Goal: Complete application form

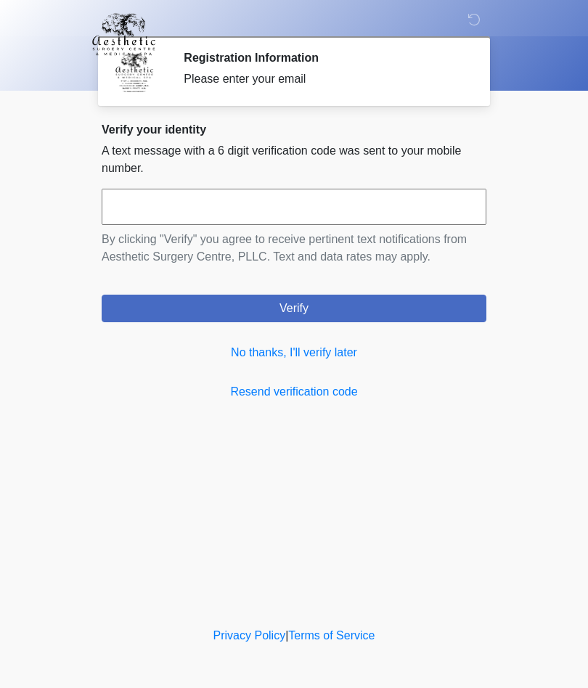
click at [354, 358] on link "No thanks, I'll verify later" at bounding box center [294, 352] width 385 height 17
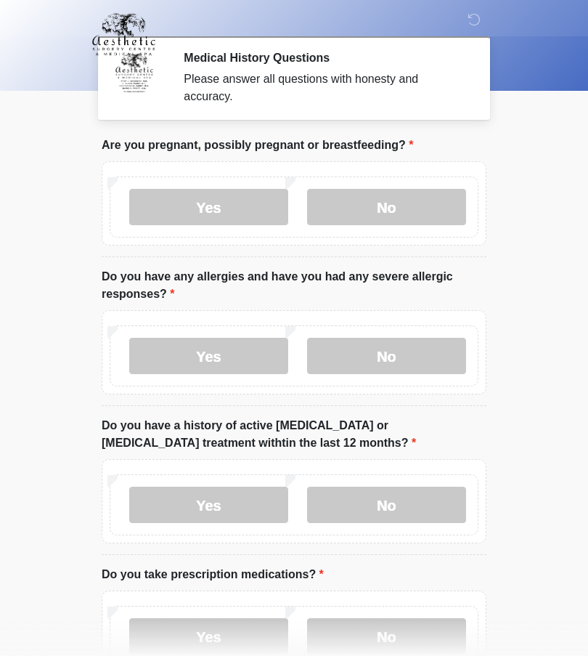
click at [412, 211] on label "No" at bounding box center [386, 207] width 159 height 36
click at [426, 348] on label "No" at bounding box center [386, 356] width 159 height 36
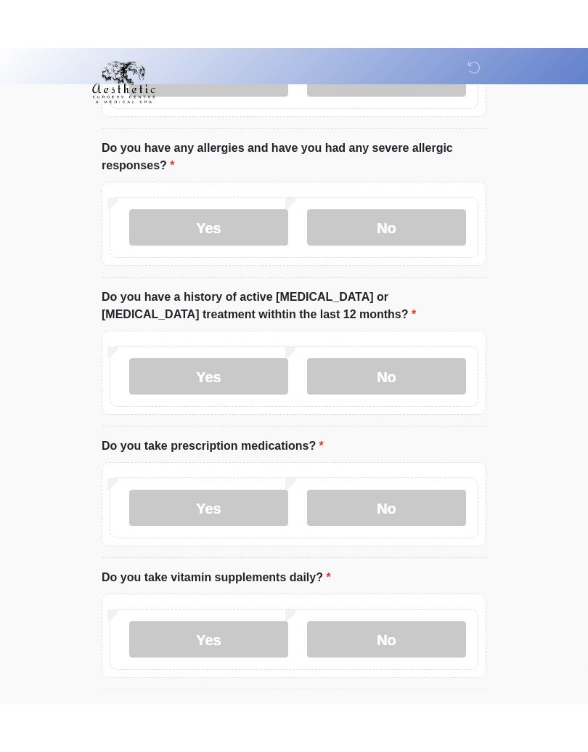
scroll to position [81, 0]
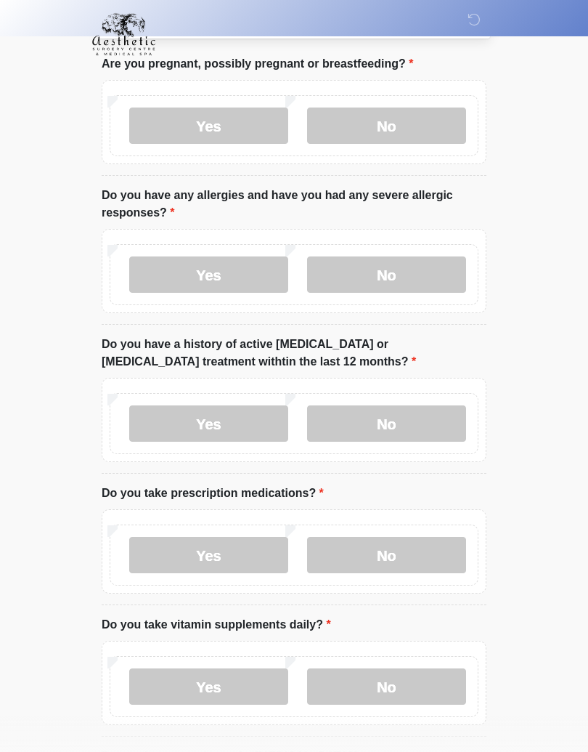
click at [419, 431] on label "No" at bounding box center [386, 423] width 159 height 36
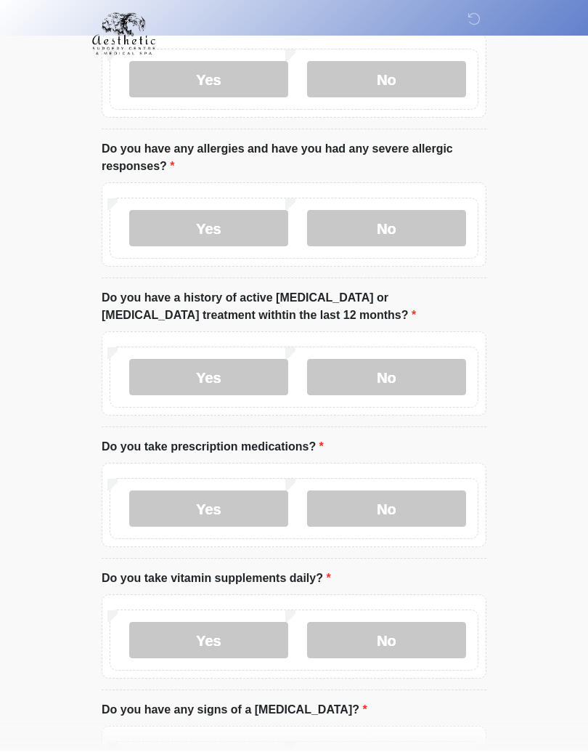
scroll to position [192, 0]
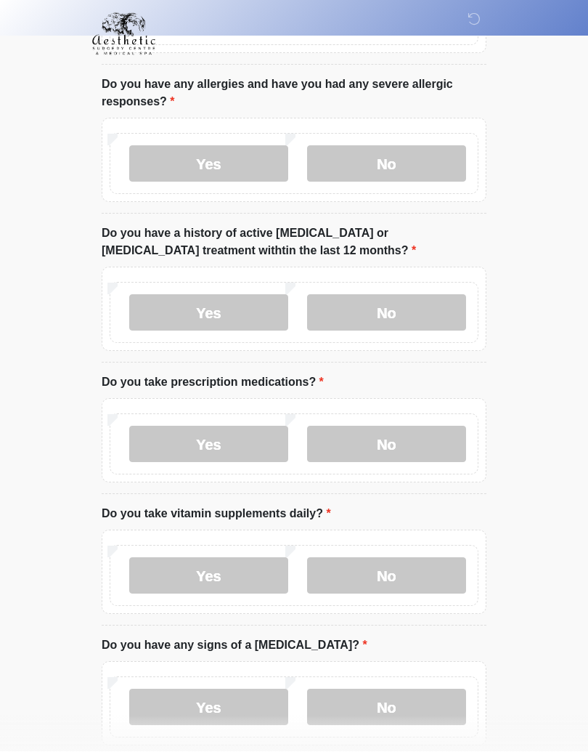
click at [407, 448] on label "No" at bounding box center [386, 444] width 159 height 36
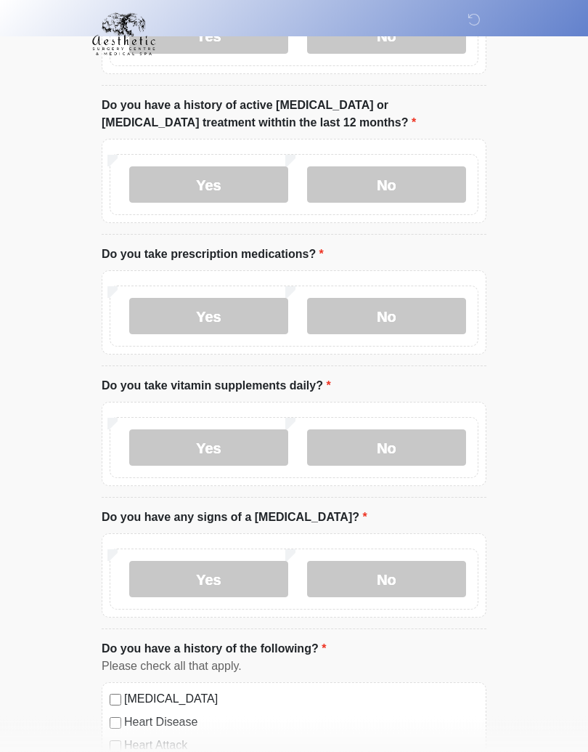
click at [418, 447] on label "No" at bounding box center [386, 448] width 159 height 36
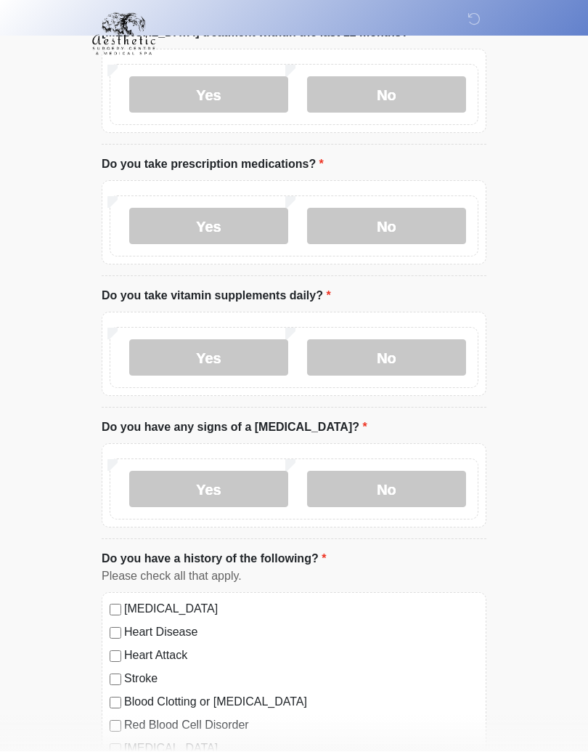
click at [432, 478] on label "No" at bounding box center [386, 489] width 159 height 36
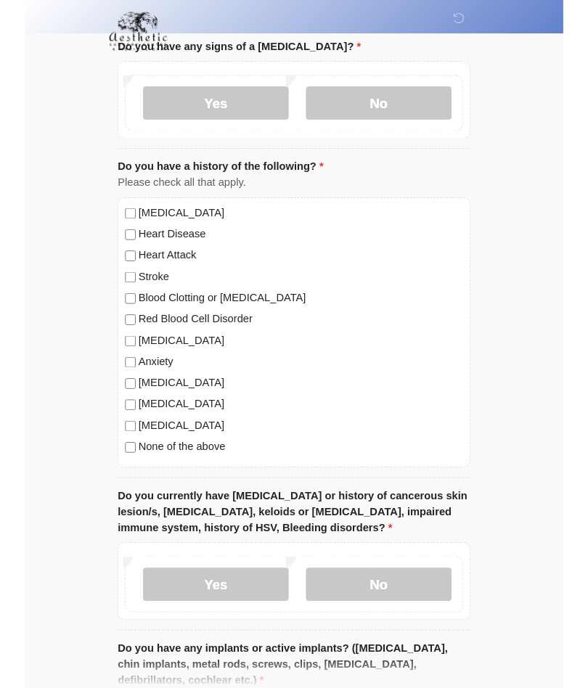
scroll to position [846, 0]
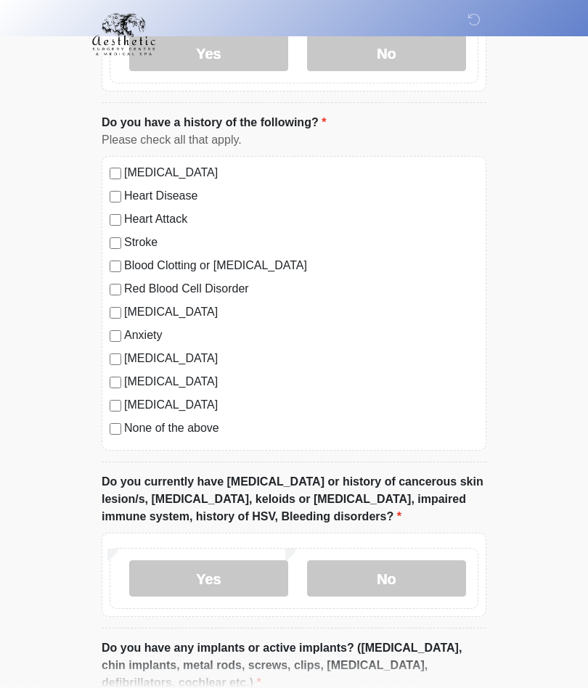
click at [198, 433] on label "None of the above" at bounding box center [301, 428] width 354 height 17
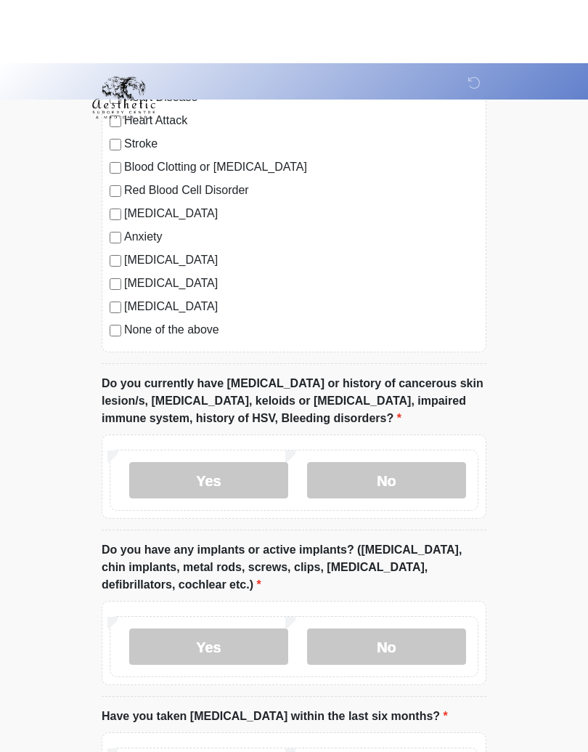
scroll to position [945, 0]
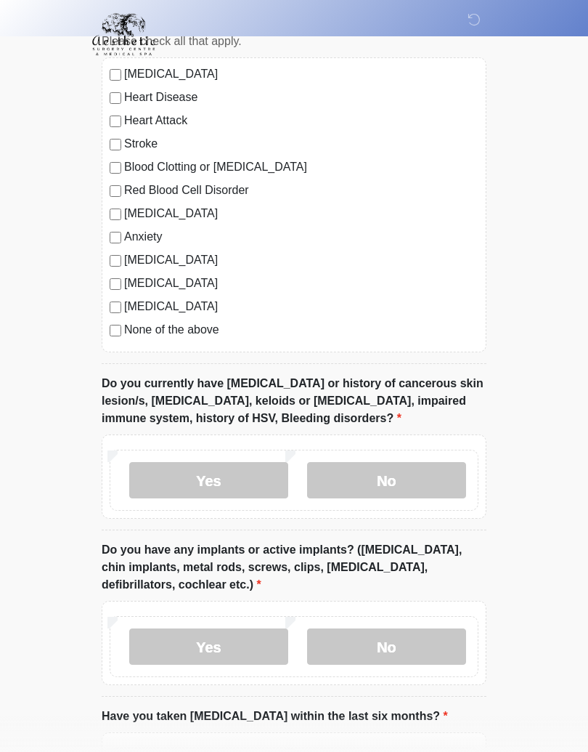
click at [428, 473] on label "No" at bounding box center [386, 480] width 159 height 36
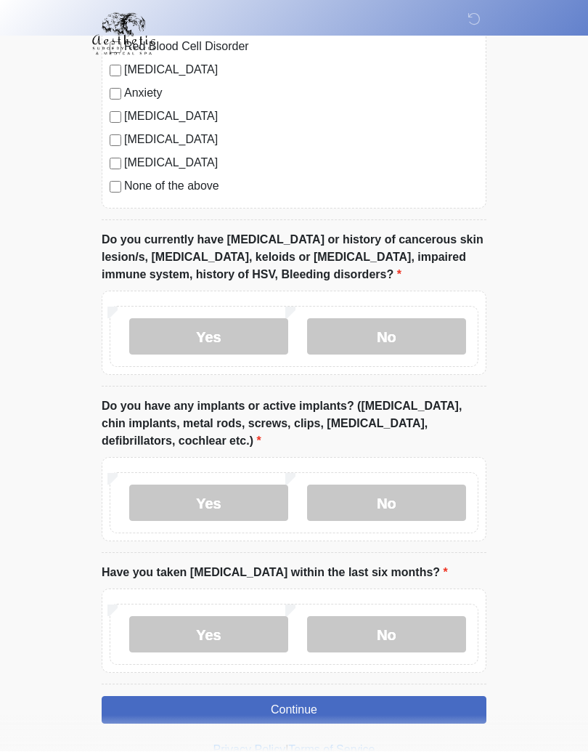
scroll to position [1089, 0]
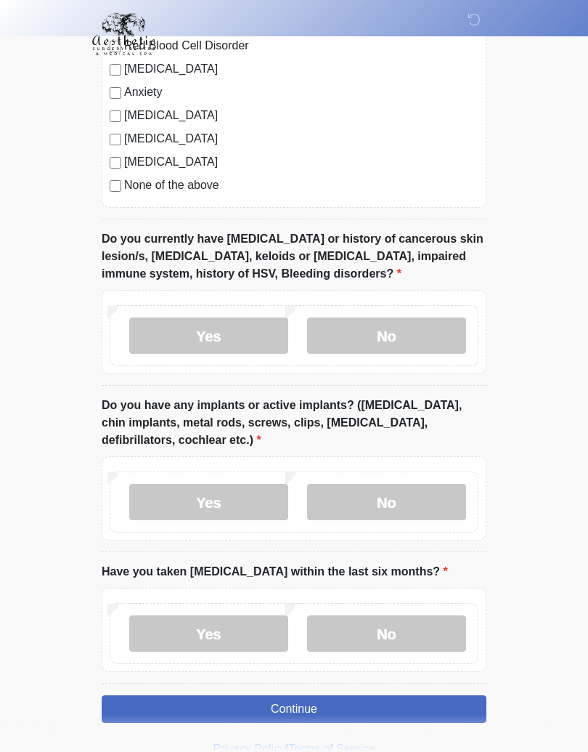
click at [244, 503] on label "Yes" at bounding box center [208, 502] width 159 height 36
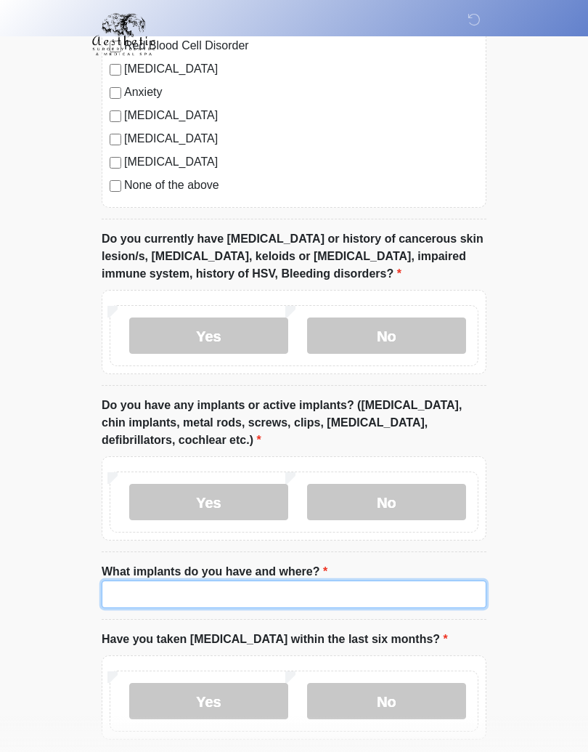
click at [262, 584] on input "What implants do you have and where?" at bounding box center [294, 594] width 385 height 28
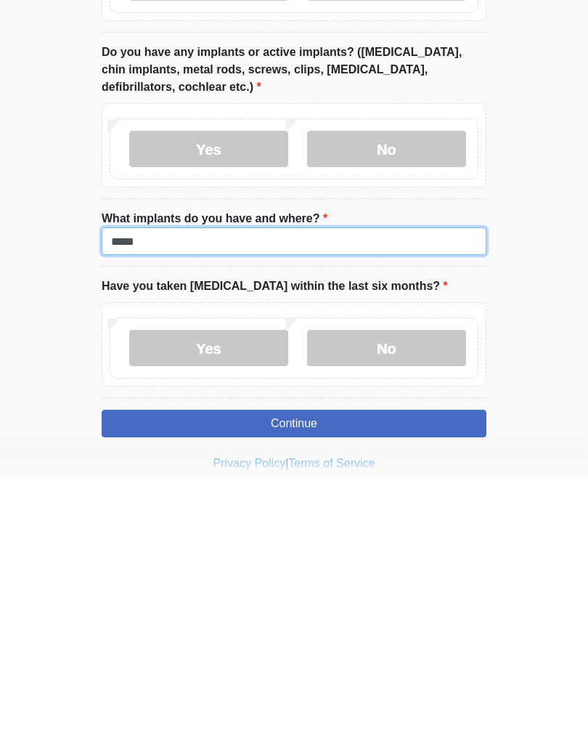
type input "*****"
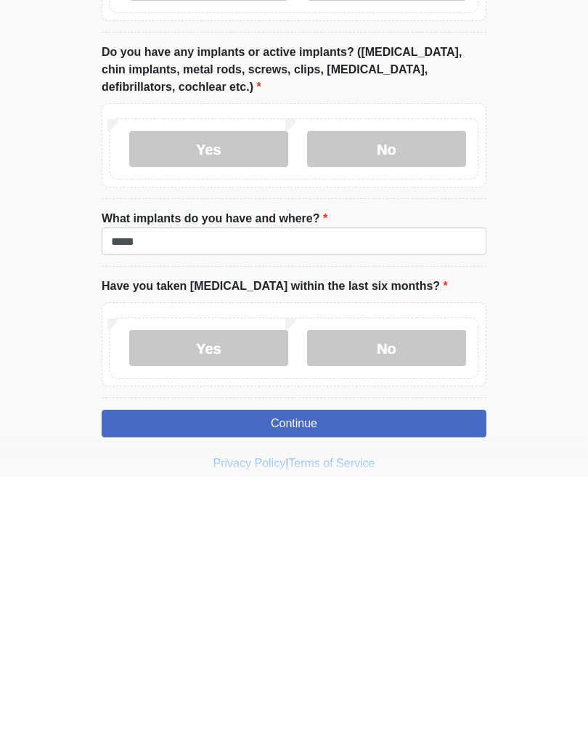
click at [416, 606] on label "No" at bounding box center [386, 624] width 159 height 36
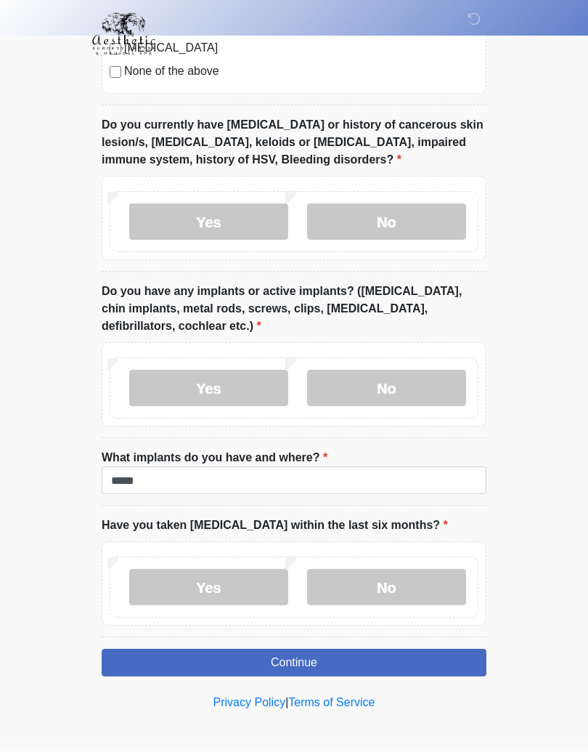
click at [390, 652] on button "Continue" at bounding box center [294, 663] width 385 height 28
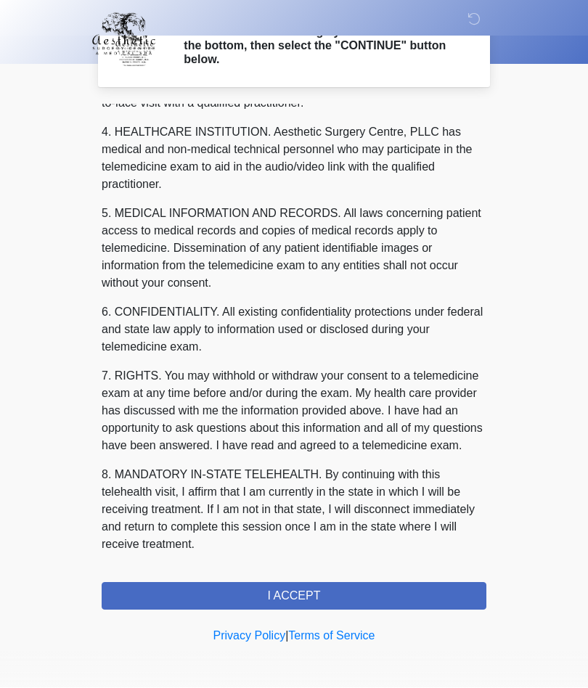
scroll to position [399, 0]
click at [351, 595] on button "I ACCEPT" at bounding box center [294, 597] width 385 height 28
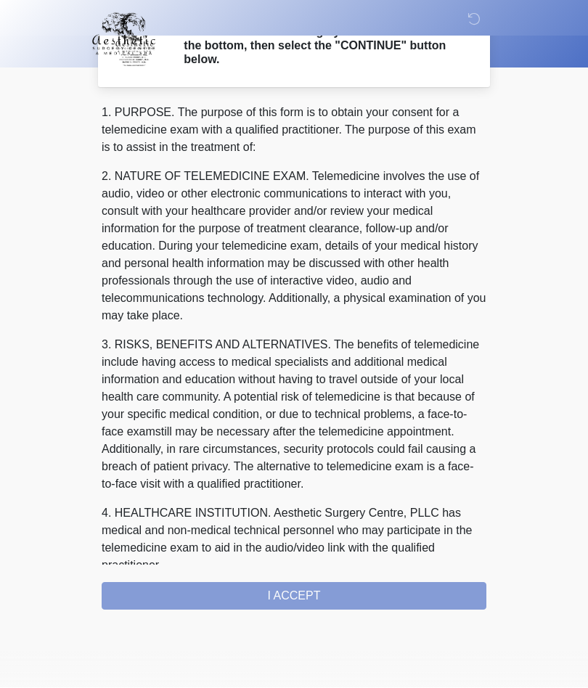
scroll to position [0, 0]
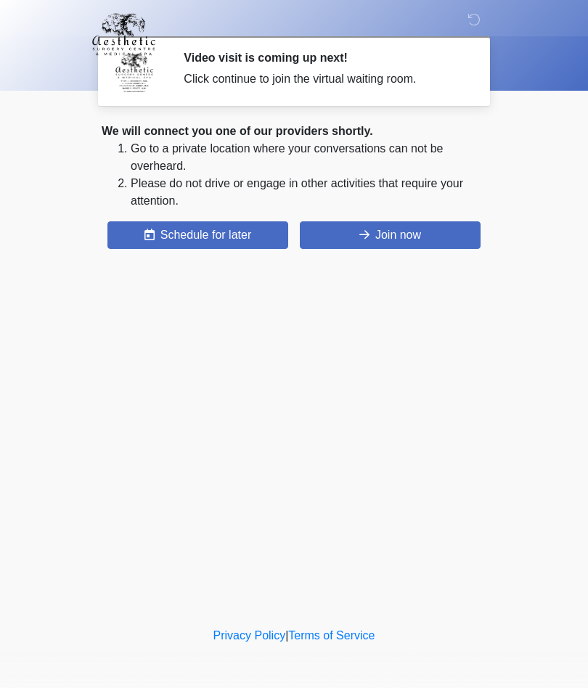
click at [433, 232] on button "Join now" at bounding box center [390, 235] width 181 height 28
